Goal: Task Accomplishment & Management: Use online tool/utility

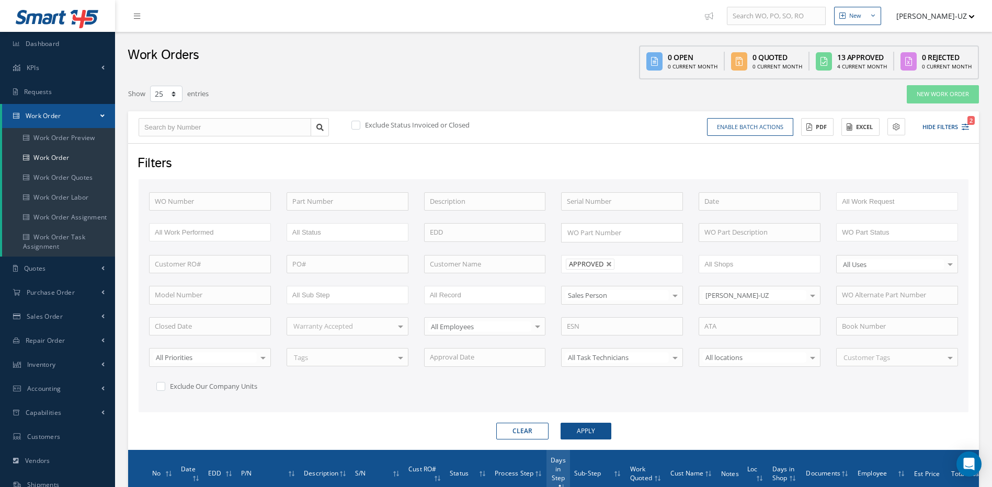
select select "25"
click at [214, 198] on input "text" at bounding box center [210, 201] width 122 height 19
drag, startPoint x: 607, startPoint y: 262, endPoint x: 540, endPoint y: 265, distance: 66.5
click at [607, 262] on link at bounding box center [609, 264] width 6 height 6
type input "All Proccess Step"
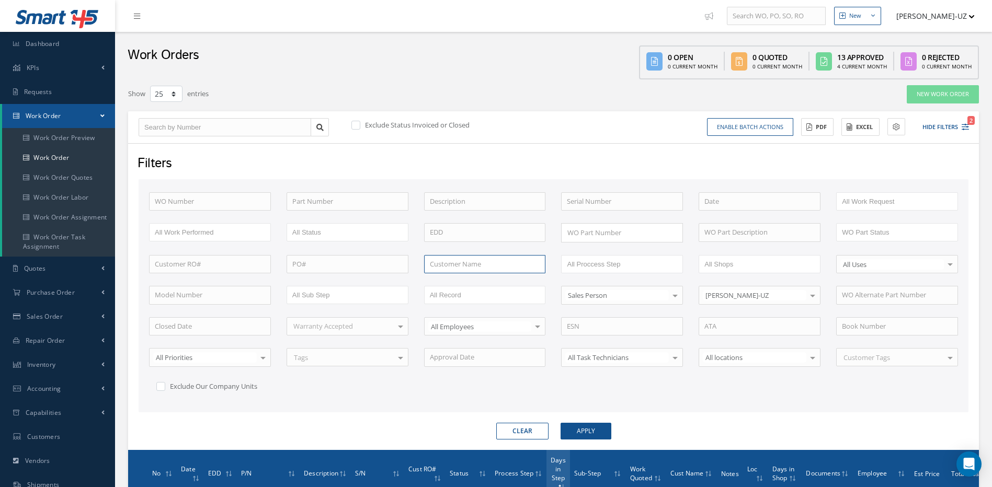
click at [428, 255] on input "text" at bounding box center [485, 264] width 122 height 19
click at [560, 423] on button "Apply" at bounding box center [585, 431] width 51 height 17
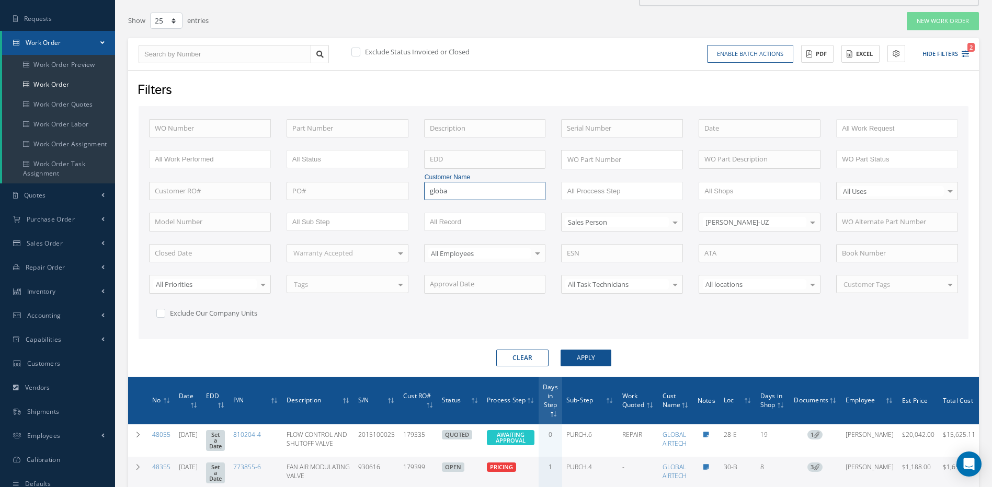
scroll to position [52, 0]
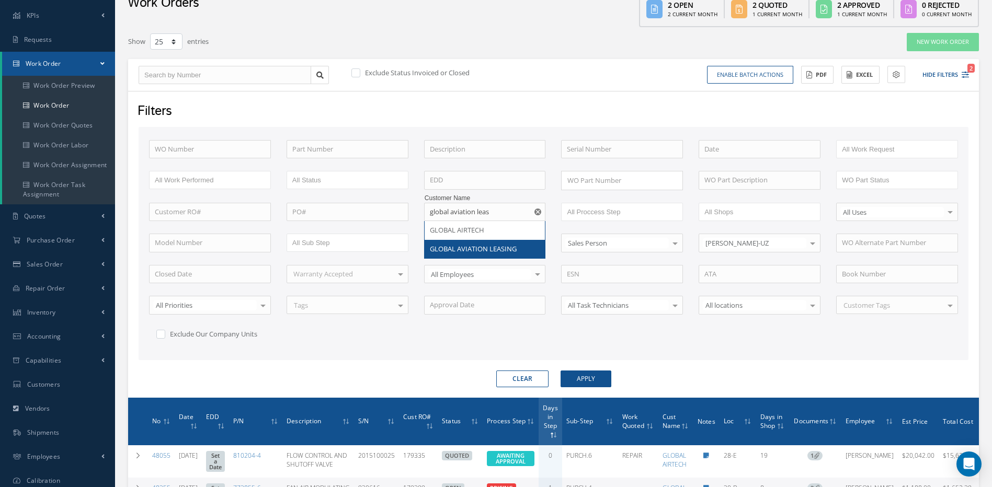
click at [472, 247] on span "GLOBAL AVIATION LEASING" at bounding box center [473, 248] width 87 height 9
type input "GLOBAL AVIATION LEASING"
click at [603, 381] on button "Apply" at bounding box center [585, 379] width 51 height 17
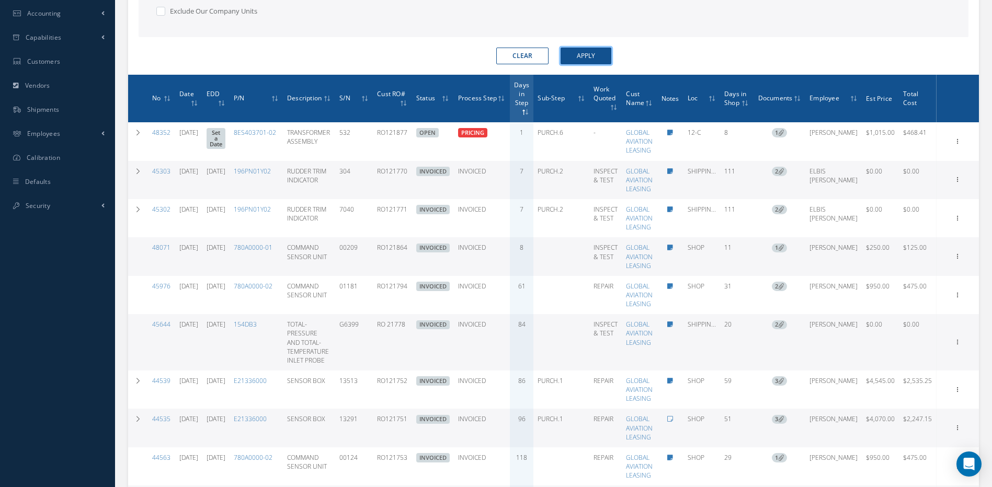
scroll to position [418, 0]
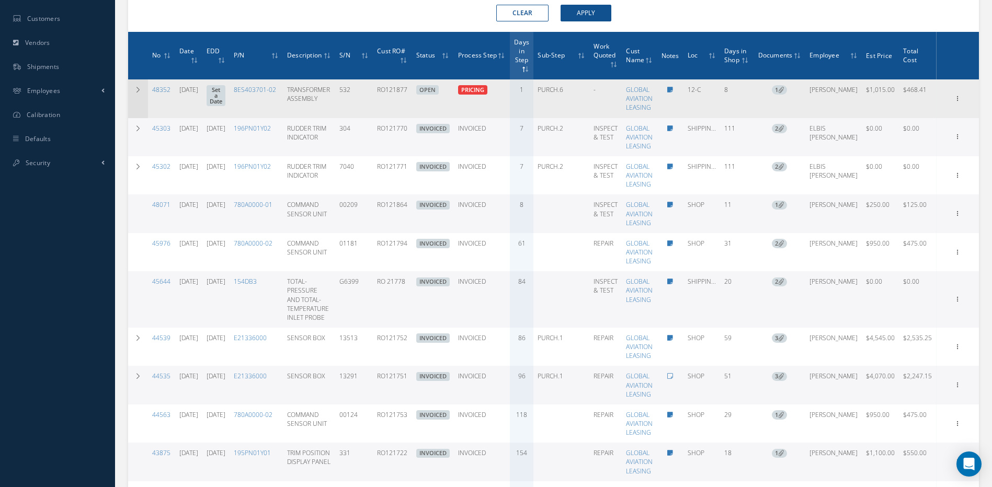
click at [137, 96] on td at bounding box center [138, 98] width 20 height 38
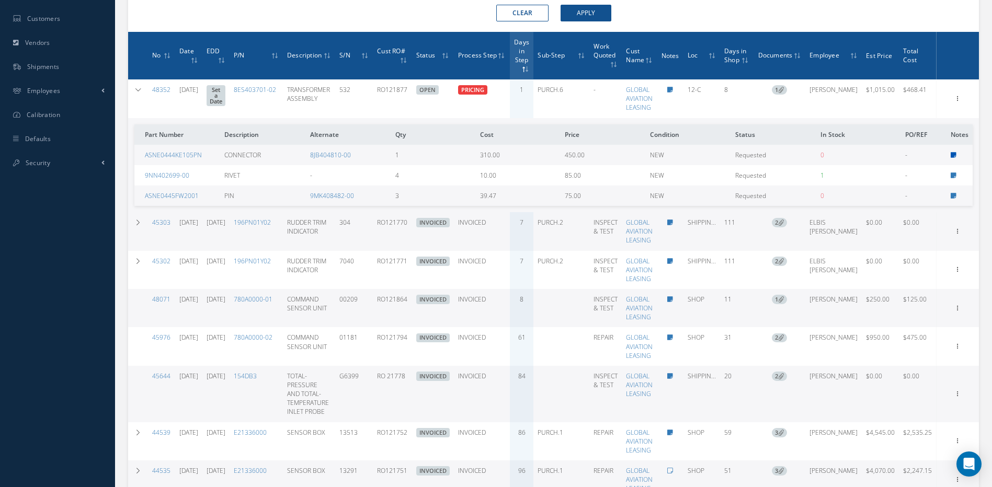
click at [951, 157] on icon at bounding box center [953, 155] width 6 height 6
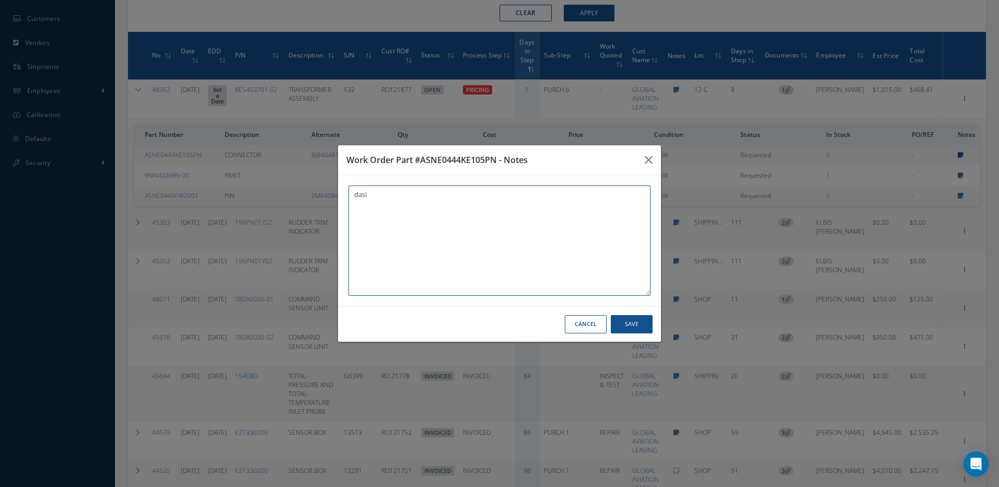
type textarea "dasi"
click at [658, 160] on button "button" at bounding box center [649, 159] width 25 height 29
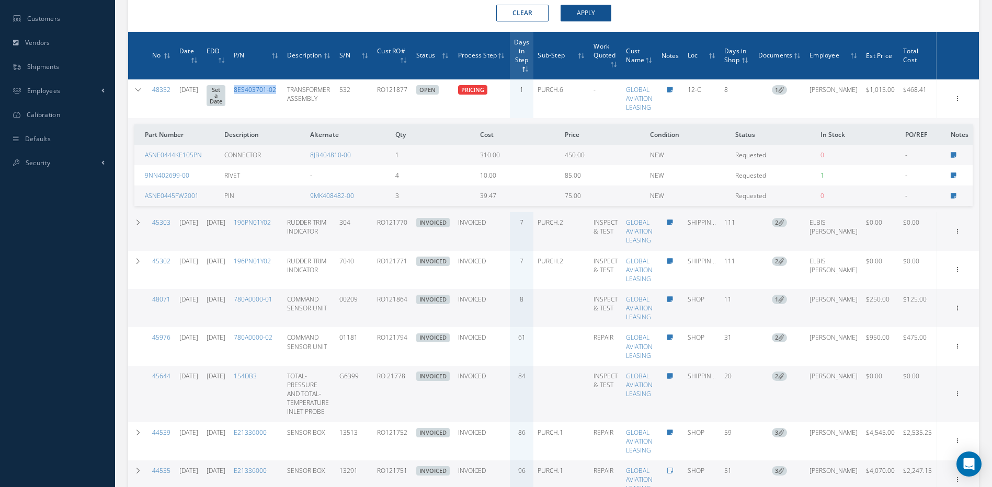
drag, startPoint x: 308, startPoint y: 90, endPoint x: 262, endPoint y: 87, distance: 46.1
click at [262, 87] on td "8ES403701-02" at bounding box center [255, 98] width 53 height 38
copy link "8ES403701-02"
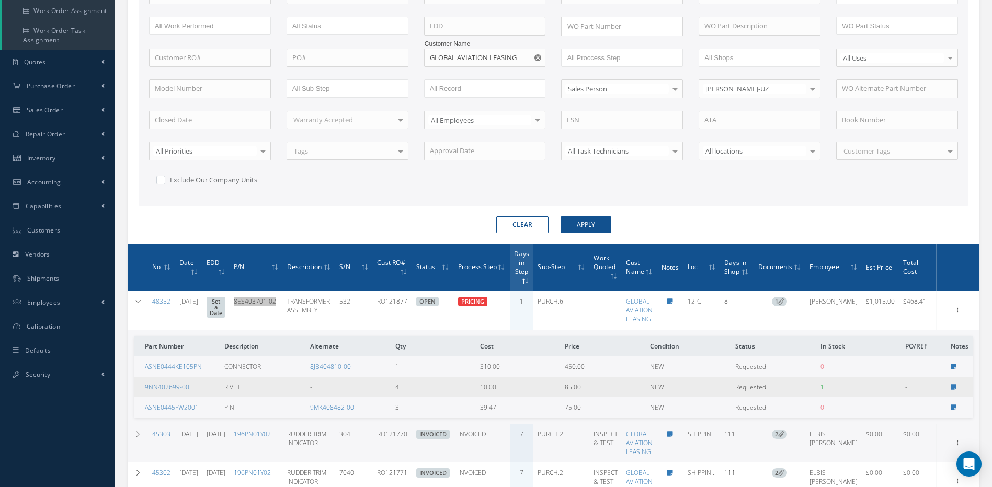
scroll to position [209, 0]
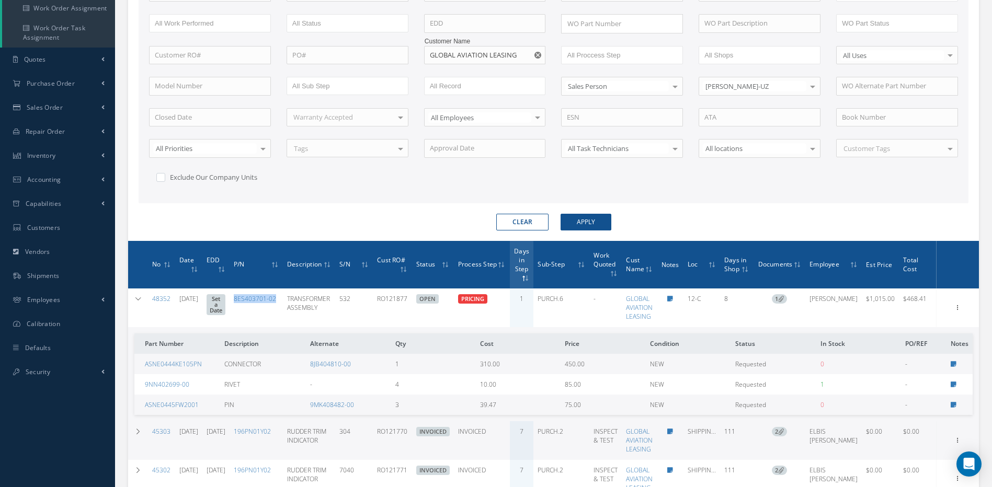
click at [283, 293] on td "8ES403701-02" at bounding box center [255, 308] width 53 height 38
click at [276, 299] on link "8ES403701-02" at bounding box center [255, 298] width 42 height 9
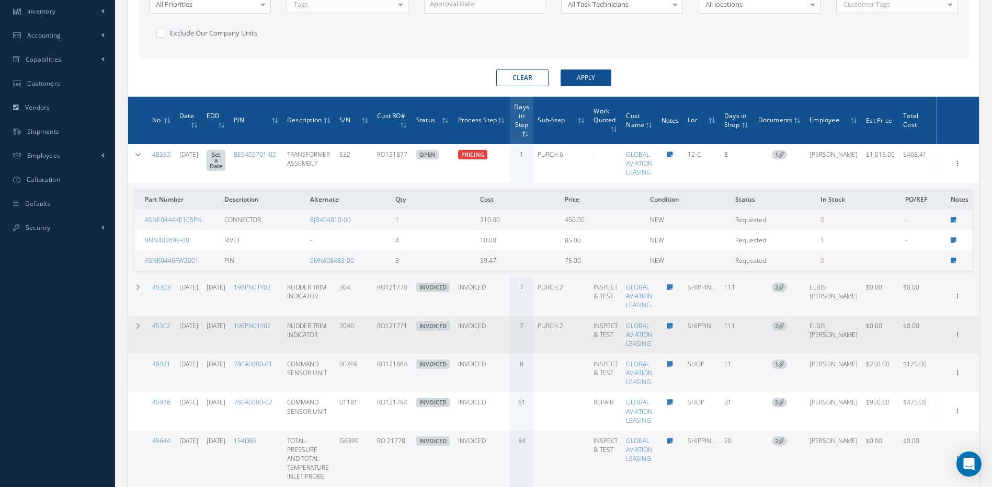
scroll to position [418, 0]
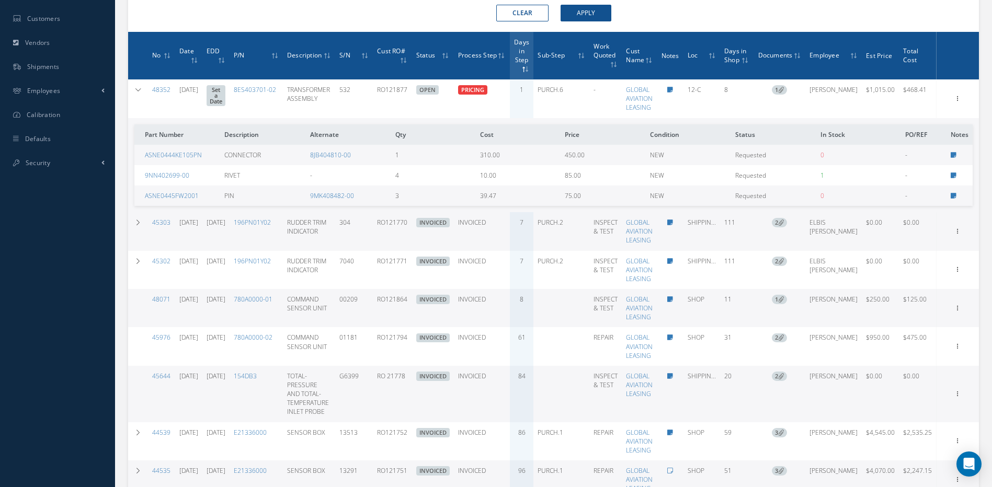
drag, startPoint x: 756, startPoint y: 87, endPoint x: 745, endPoint y: 86, distance: 11.1
click at [745, 86] on td "8" at bounding box center [736, 98] width 33 height 38
click at [276, 89] on link "8ES403701-02" at bounding box center [255, 89] width 42 height 9
click at [732, 20] on div "Clear Apply" at bounding box center [553, 13] width 845 height 17
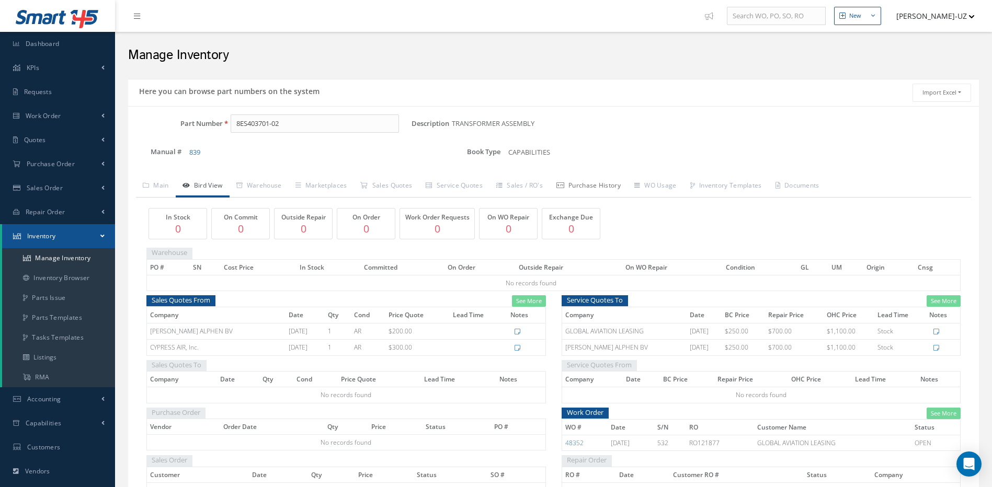
click at [597, 180] on link "Purchase History" at bounding box center [588, 187] width 78 height 22
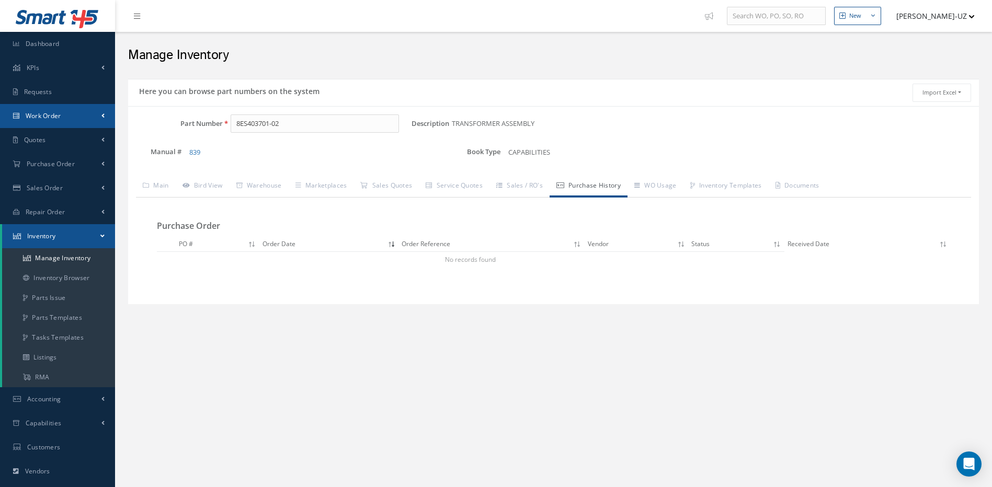
click at [34, 122] on link "Work Order" at bounding box center [57, 116] width 115 height 24
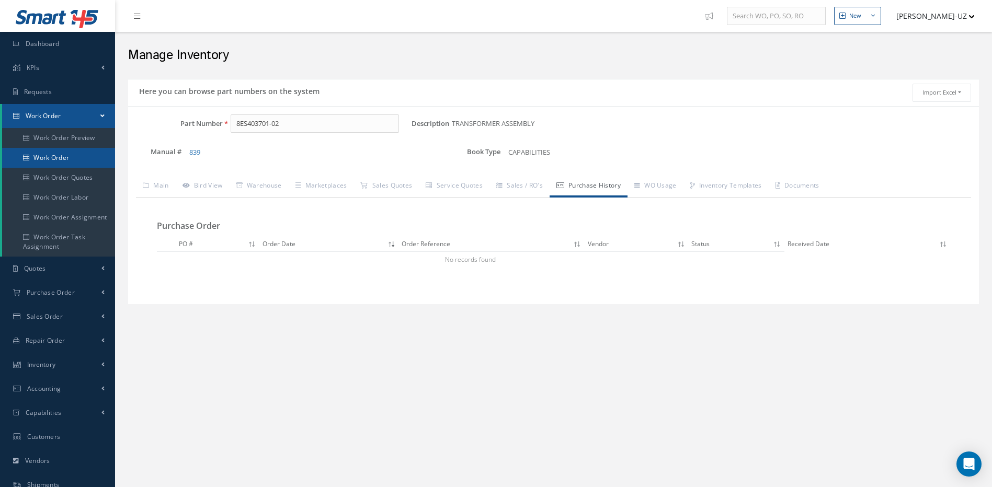
click at [41, 162] on link "Work Order" at bounding box center [58, 158] width 113 height 20
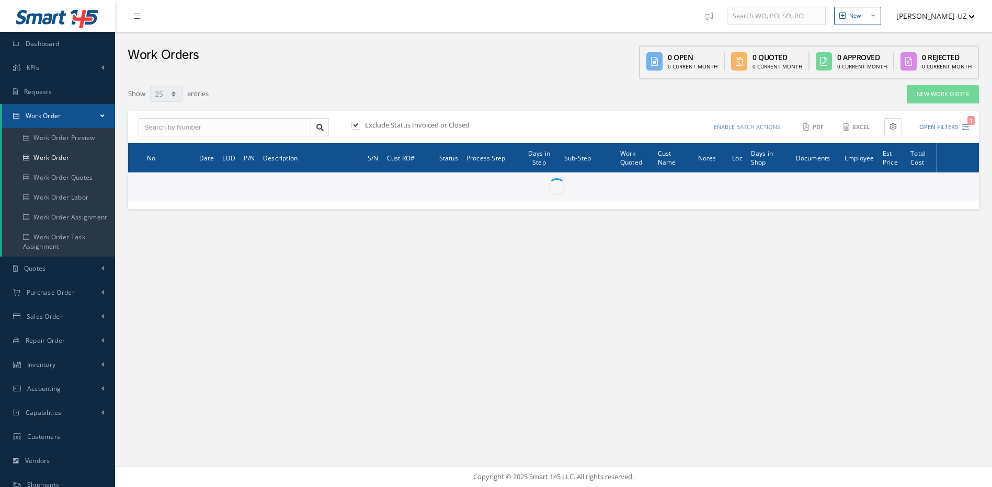
select select "25"
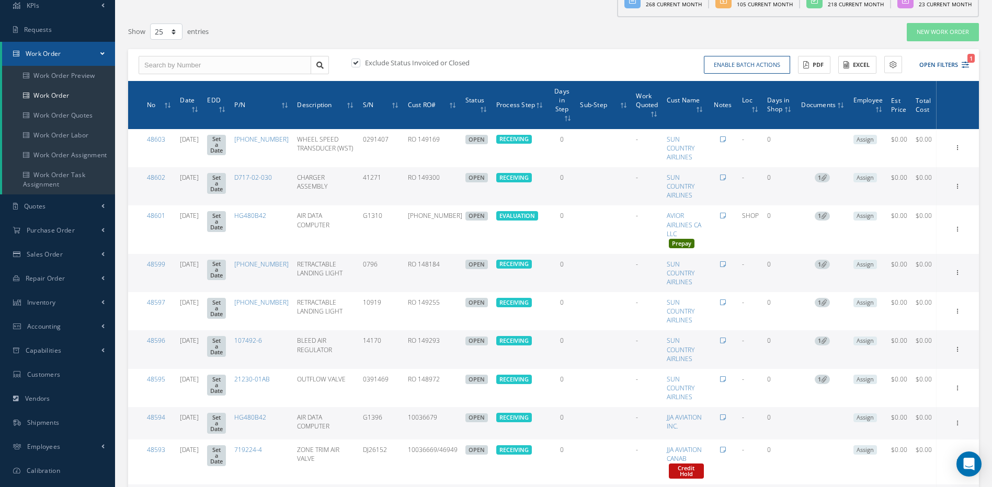
scroll to position [52, 0]
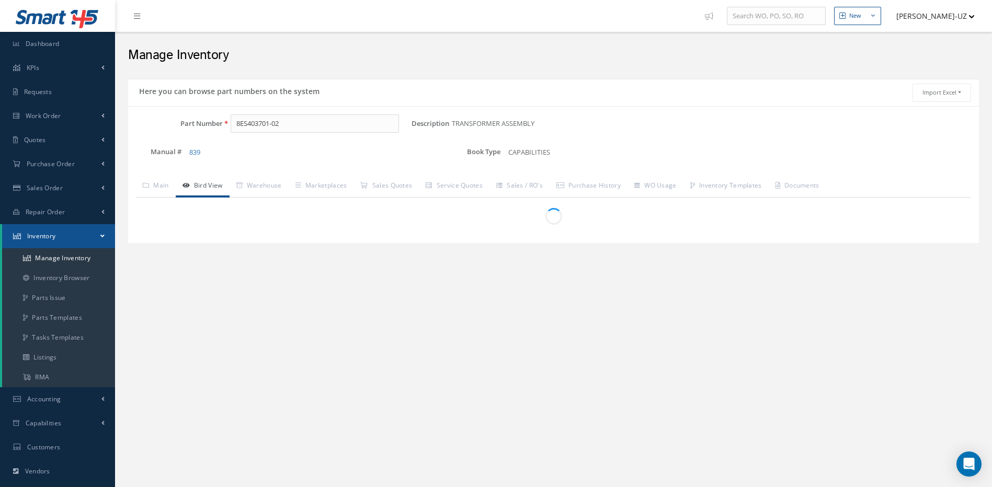
click at [389, 163] on div "Manual # 839" at bounding box center [287, 155] width 319 height 21
click at [393, 181] on link "Sales Quotes" at bounding box center [385, 187] width 65 height 22
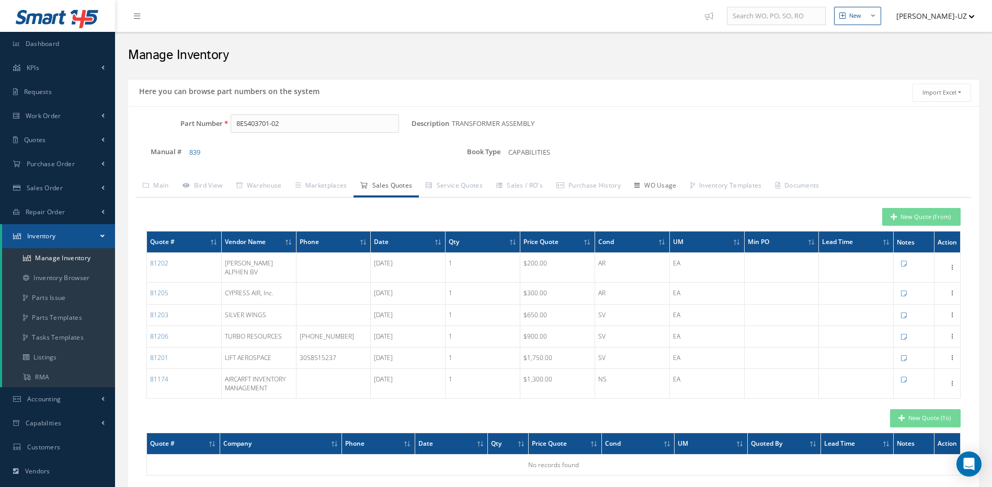
click at [666, 182] on link "WO Usage" at bounding box center [655, 187] width 56 height 22
